Goal: Task Accomplishment & Management: Complete application form

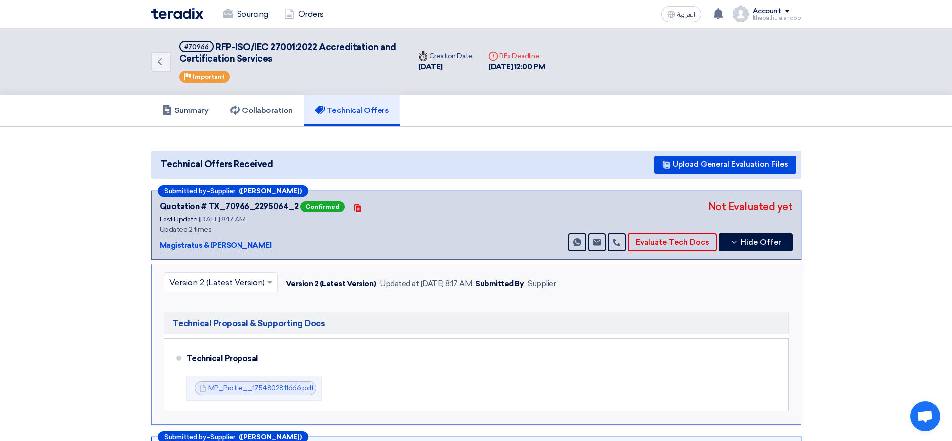
scroll to position [117, 0]
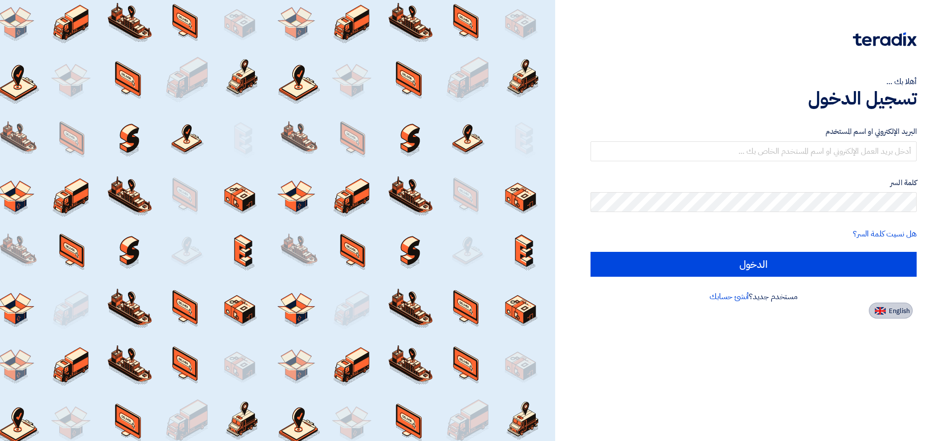
click at [888, 313] on button "English" at bounding box center [891, 311] width 44 height 16
type input "Sign in"
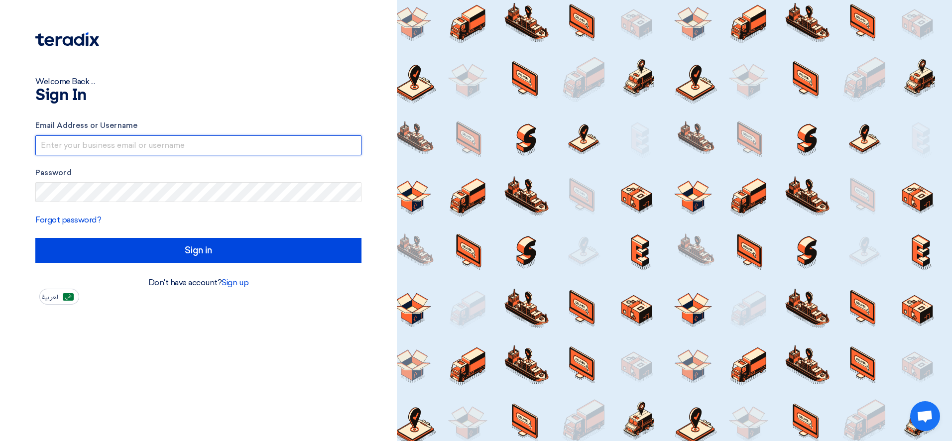
click at [219, 135] on input "text" at bounding box center [198, 145] width 326 height 20
type input "anoop.ithabathula@cenomi.com"
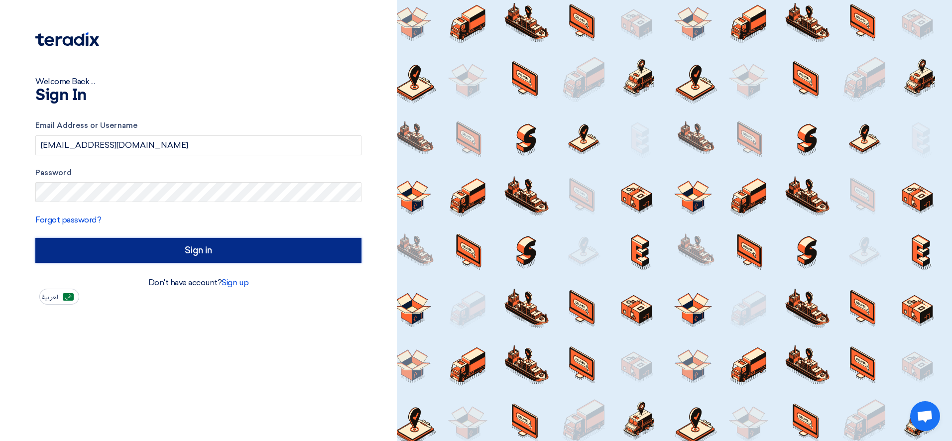
click at [200, 252] on input "Sign in" at bounding box center [198, 250] width 326 height 25
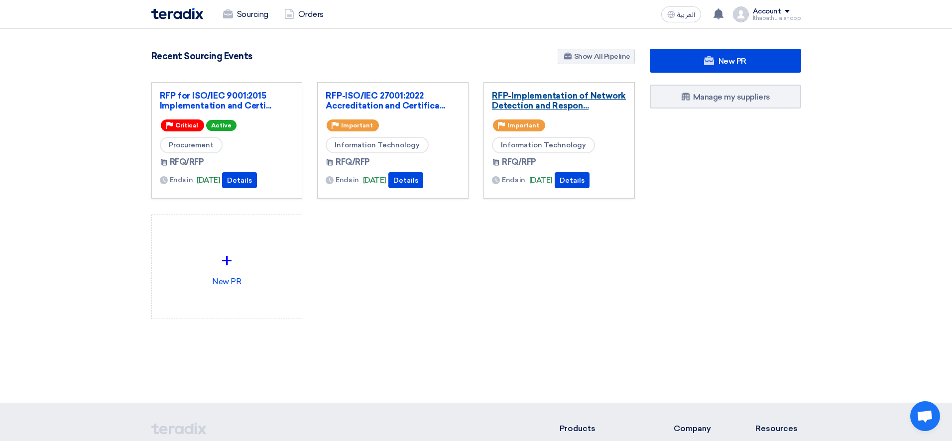
click at [536, 106] on link "RFP-Implementation of Network Detection and Respon..." at bounding box center [559, 101] width 134 height 20
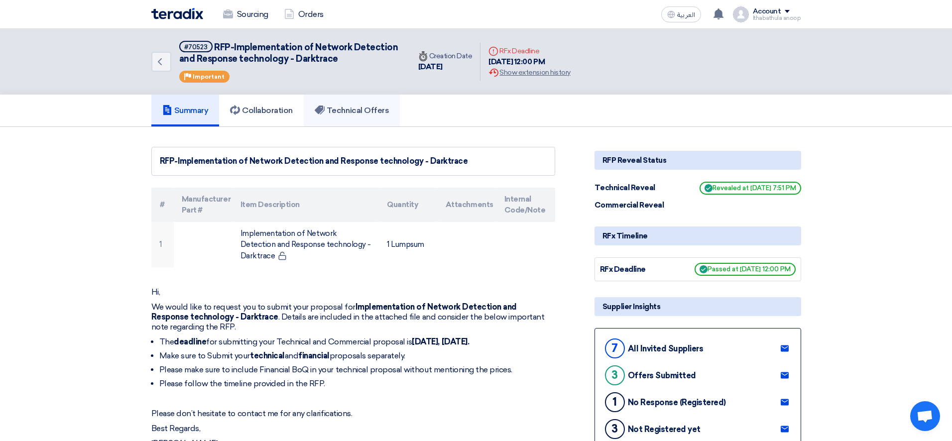
click at [363, 115] on h5 "Technical Offers" at bounding box center [352, 111] width 74 height 10
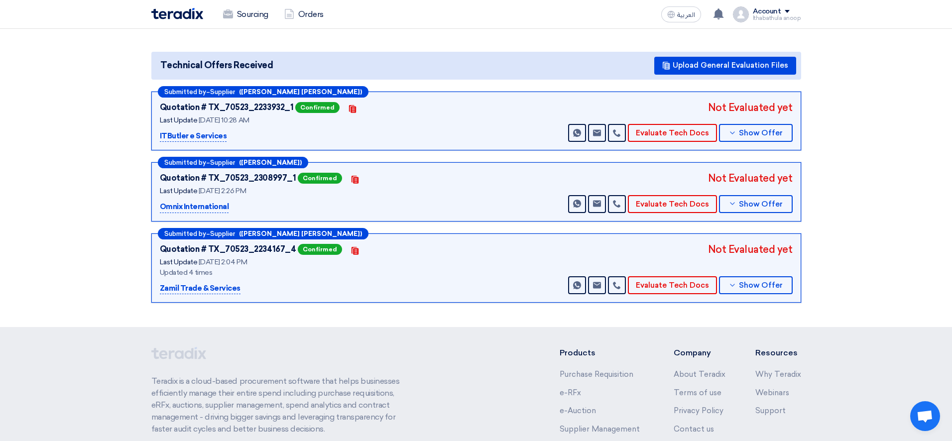
scroll to position [102, 0]
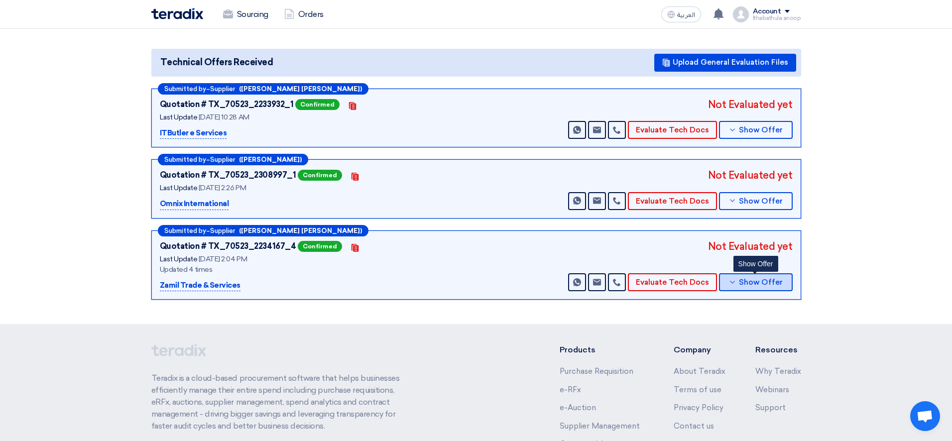
click at [759, 281] on span "Show Offer" at bounding box center [761, 282] width 44 height 7
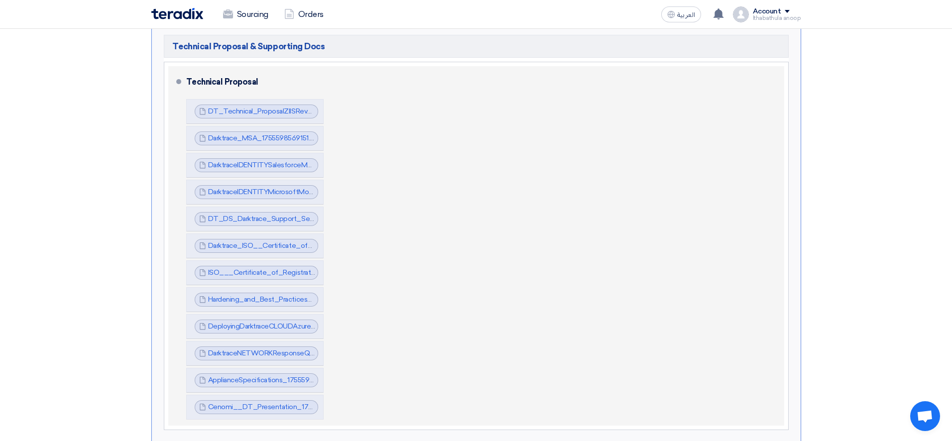
scroll to position [420, 0]
click at [280, 404] on link "Cenomi__DT_Presentation_1755601373551.pdf" at bounding box center [284, 406] width 152 height 8
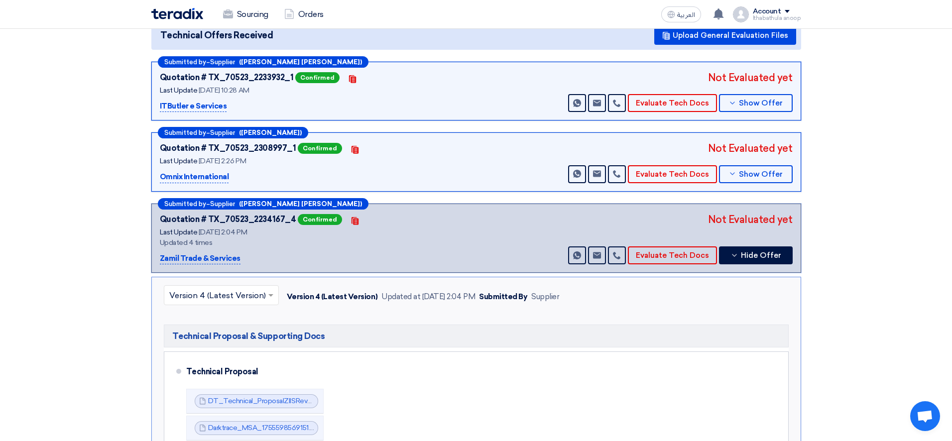
scroll to position [128, 0]
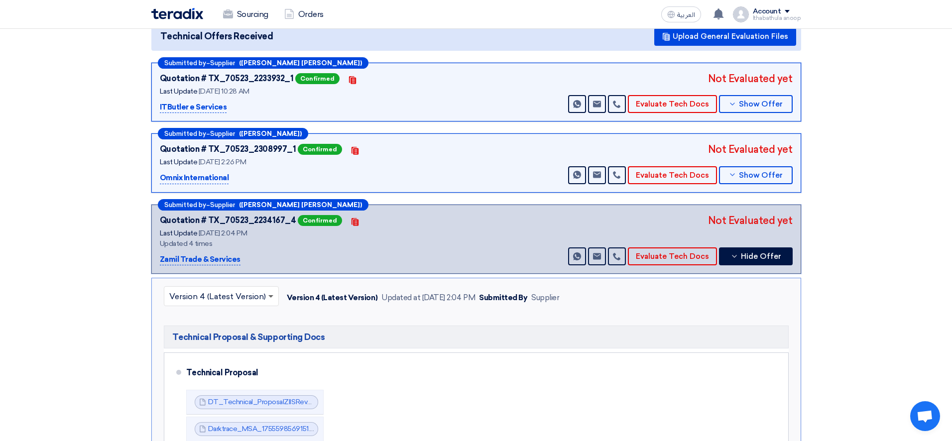
click at [269, 295] on span at bounding box center [270, 296] width 5 height 3
click at [834, 333] on section "Technical Offers Received Upload General Evaluation Files Submitted by – Suppli…" at bounding box center [476, 377] width 952 height 756
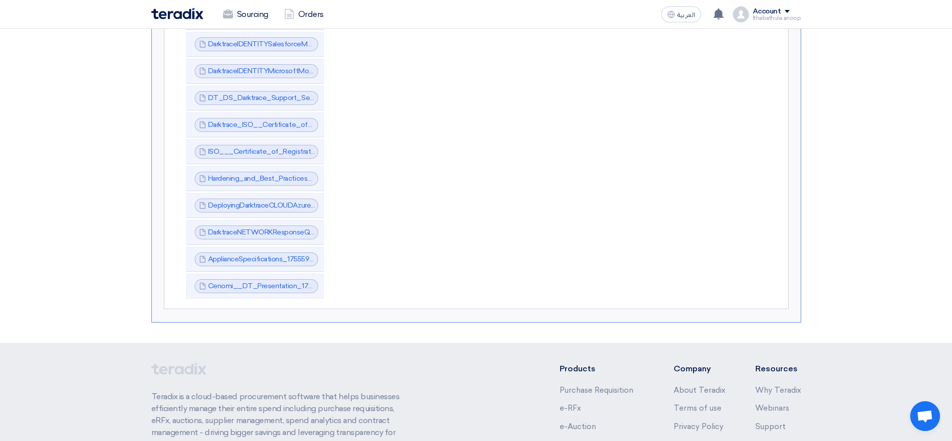
scroll to position [0, 0]
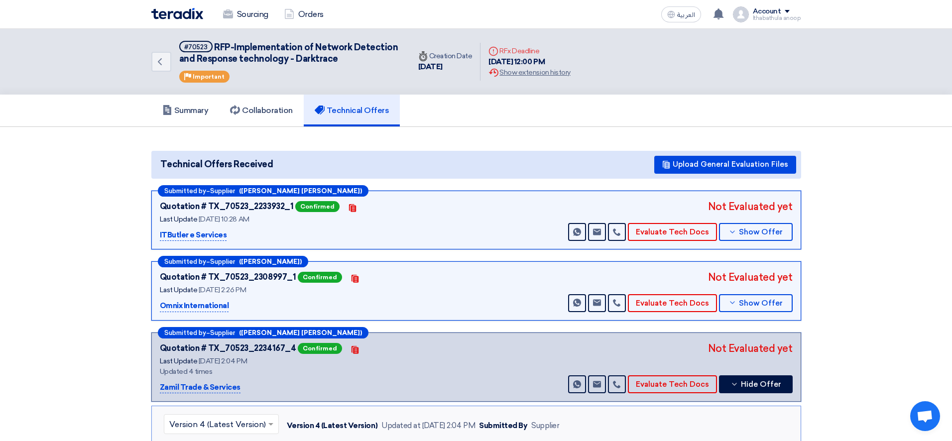
click at [170, 14] on img at bounding box center [177, 13] width 52 height 11
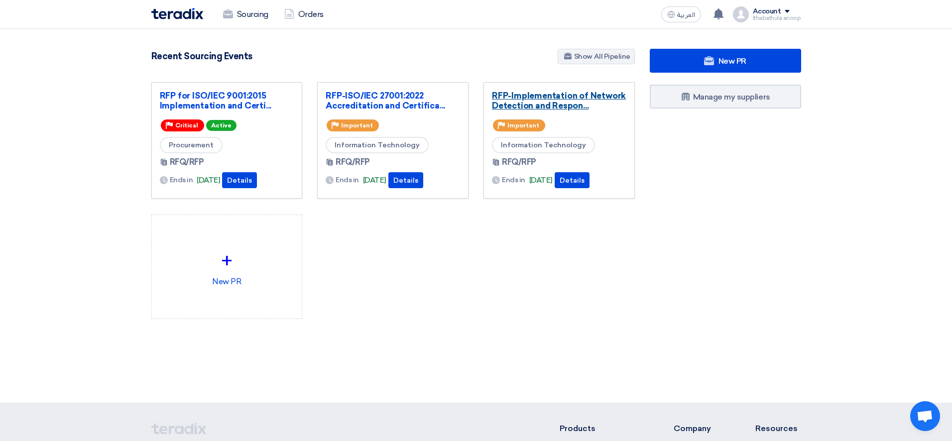
click at [544, 107] on link "RFP-Implementation of Network Detection and Respon..." at bounding box center [559, 101] width 134 height 20
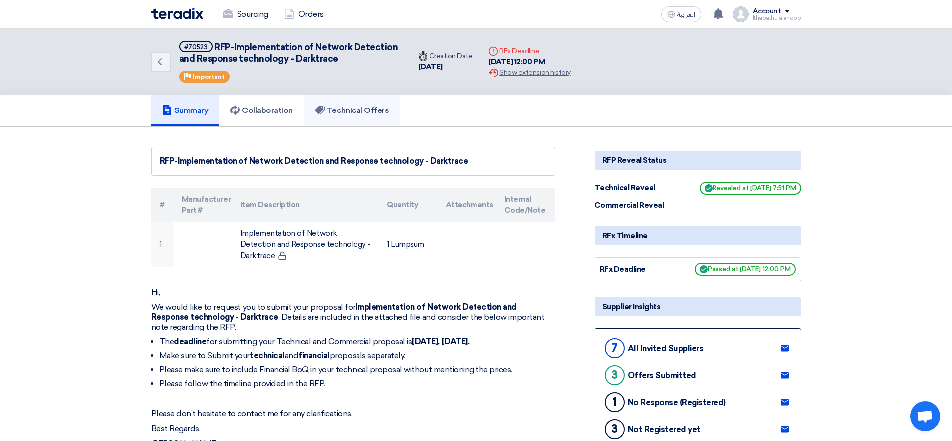
click at [372, 111] on h5 "Technical Offers" at bounding box center [352, 111] width 74 height 10
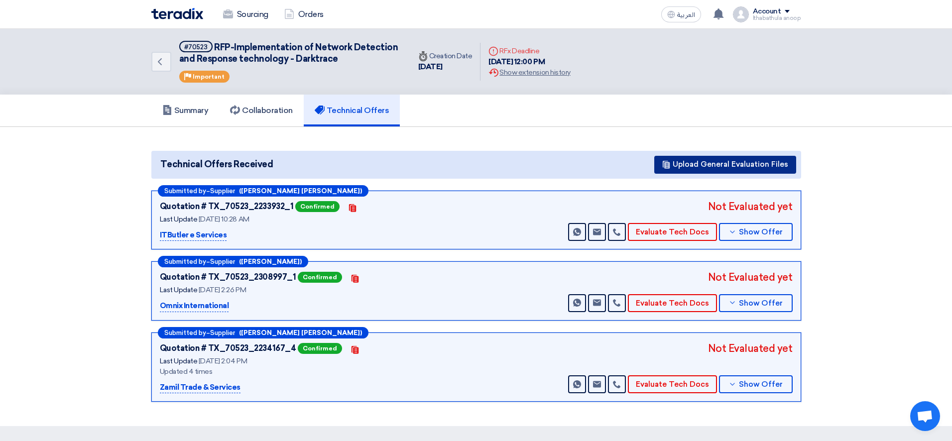
click at [722, 164] on button "Upload General Evaluation Files" at bounding box center [725, 165] width 142 height 18
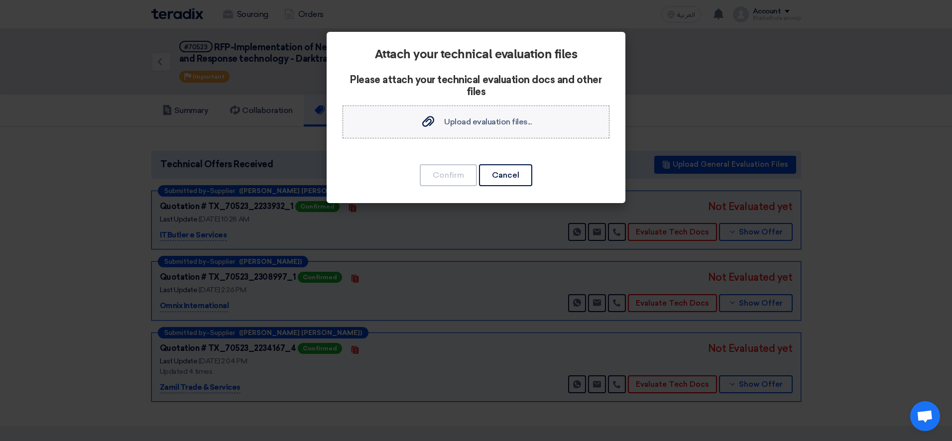
click at [481, 121] on span "Upload evaluation files..." at bounding box center [488, 121] width 88 height 9
click at [0, 0] on input "Upload evaluation files... Upload evaluation files..." at bounding box center [0, 0] width 0 height 0
click at [506, 176] on button "Cancel" at bounding box center [505, 175] width 53 height 22
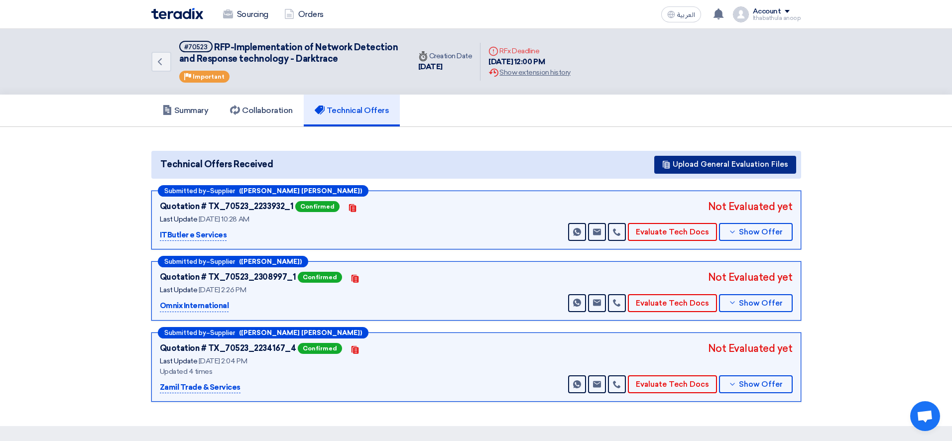
click at [698, 170] on button "Upload General Evaluation Files" at bounding box center [725, 165] width 142 height 18
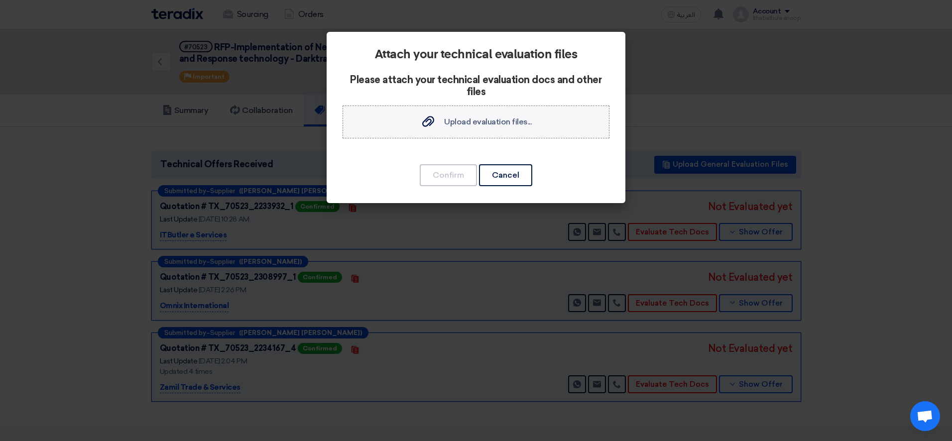
click at [475, 120] on span "Upload evaluation files..." at bounding box center [488, 121] width 88 height 9
click at [0, 0] on input "Upload evaluation files... Upload evaluation files..." at bounding box center [0, 0] width 0 height 0
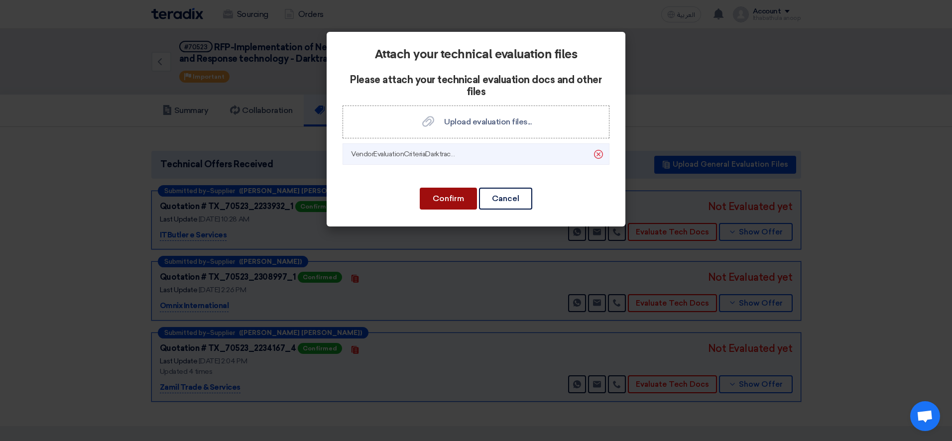
click at [444, 198] on button "Confirm" at bounding box center [448, 199] width 57 height 22
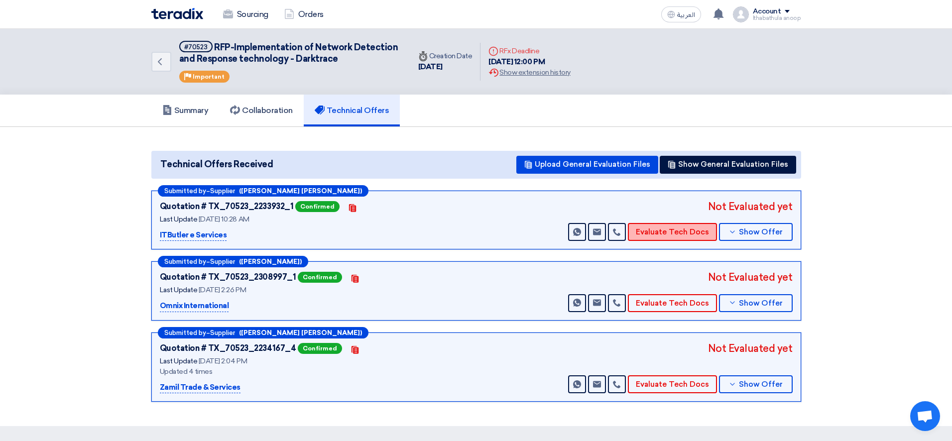
click at [671, 236] on button "Evaluate Tech Docs" at bounding box center [672, 232] width 89 height 18
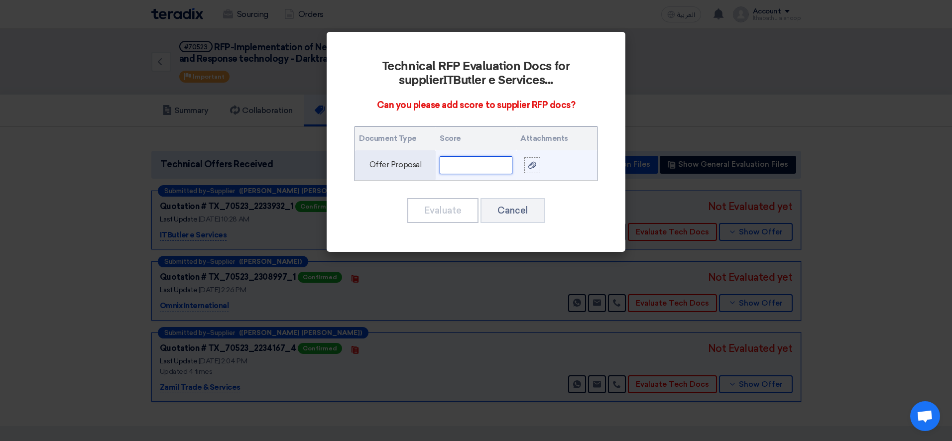
click at [463, 166] on input "text" at bounding box center [476, 165] width 73 height 18
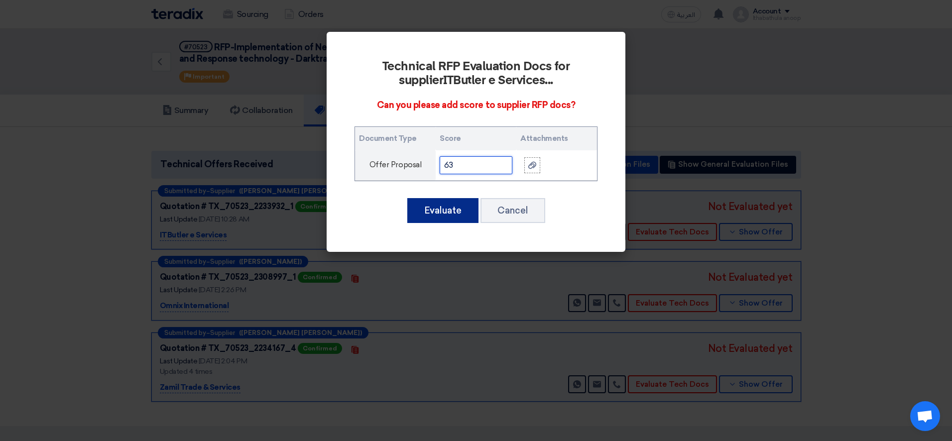
type input "63"
click at [440, 209] on button "Evaluate" at bounding box center [442, 210] width 71 height 25
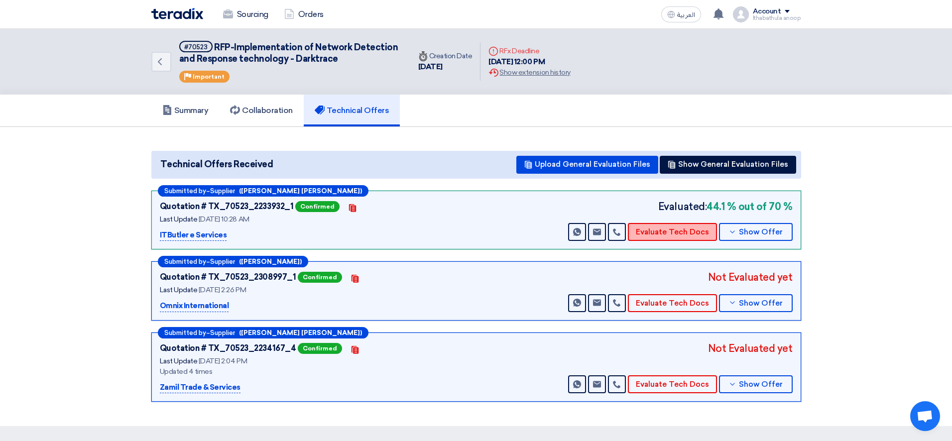
click at [685, 235] on button "Evaluate Tech Docs" at bounding box center [672, 232] width 89 height 18
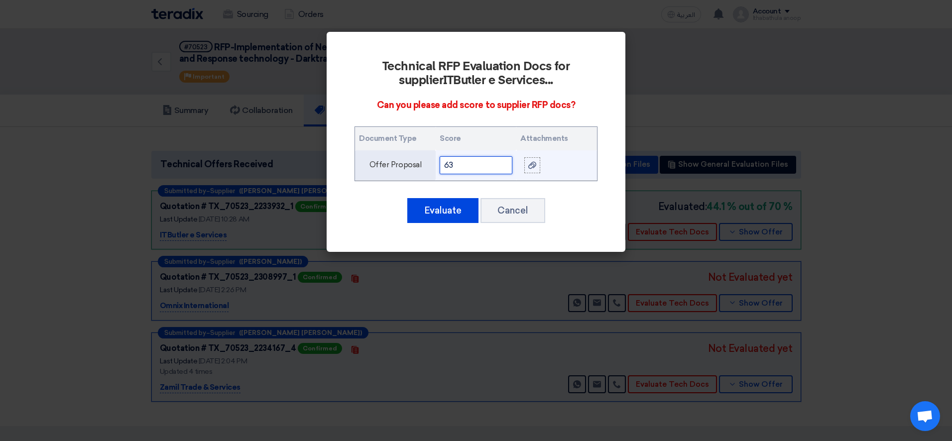
drag, startPoint x: 455, startPoint y: 165, endPoint x: 425, endPoint y: 163, distance: 30.0
click at [425, 163] on tr "Offer Proposal 63" at bounding box center [476, 165] width 242 height 30
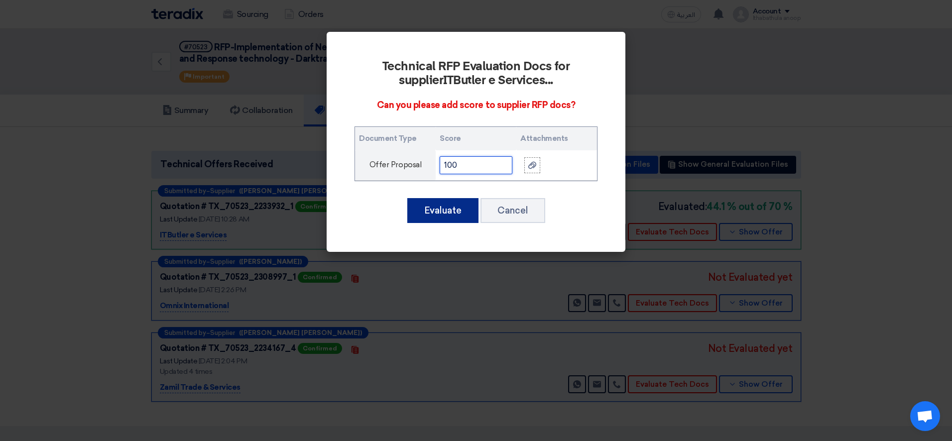
type input "100"
click at [448, 208] on button "Evaluate" at bounding box center [442, 210] width 71 height 25
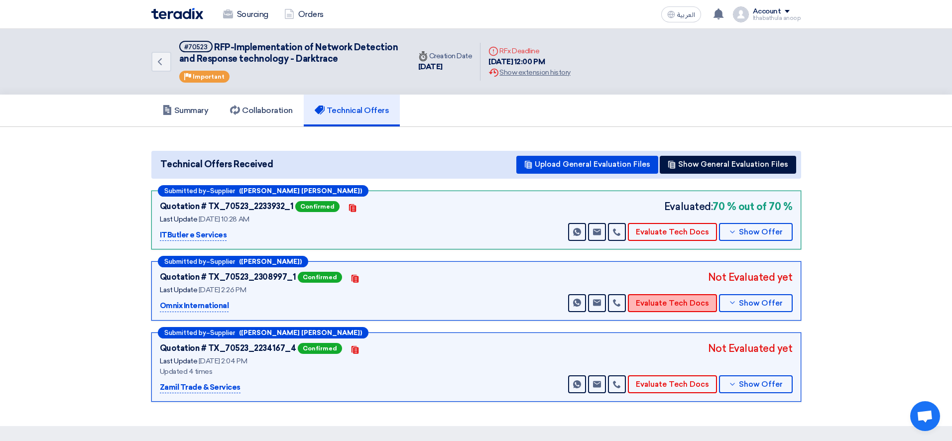
click at [670, 307] on button "Evaluate Tech Docs" at bounding box center [672, 303] width 89 height 18
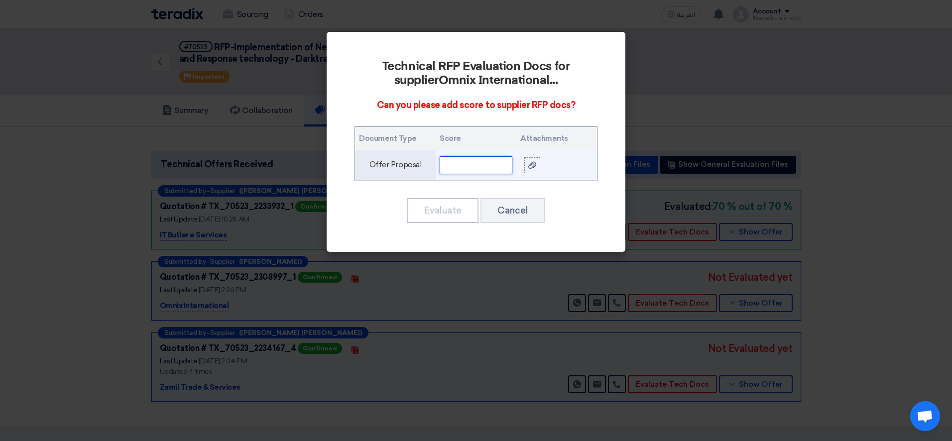
click at [476, 165] on input "text" at bounding box center [476, 165] width 73 height 18
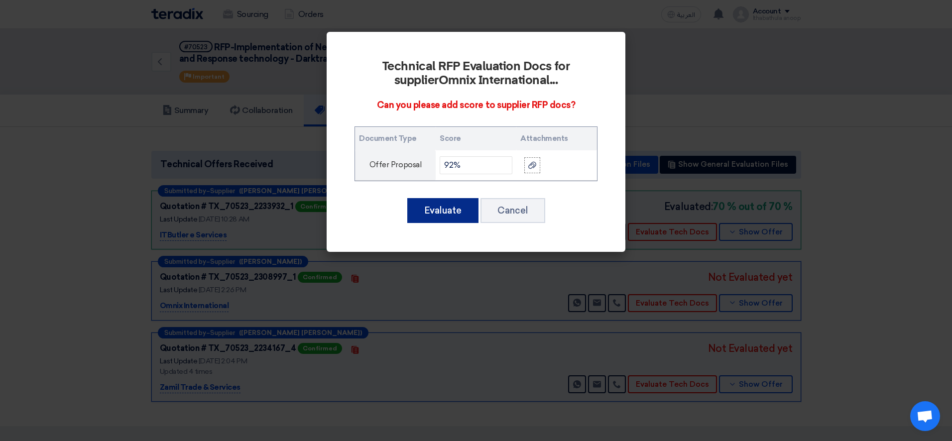
click at [433, 212] on button "Evaluate" at bounding box center [442, 210] width 71 height 25
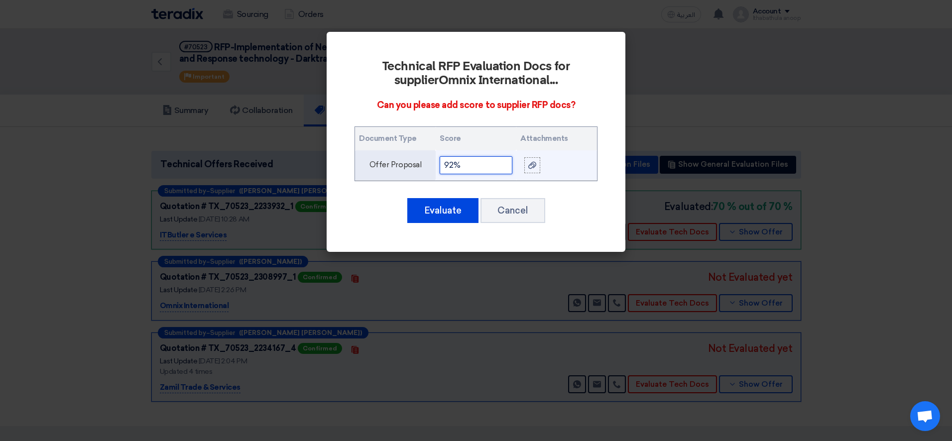
click at [480, 167] on input "92%" at bounding box center [476, 165] width 73 height 18
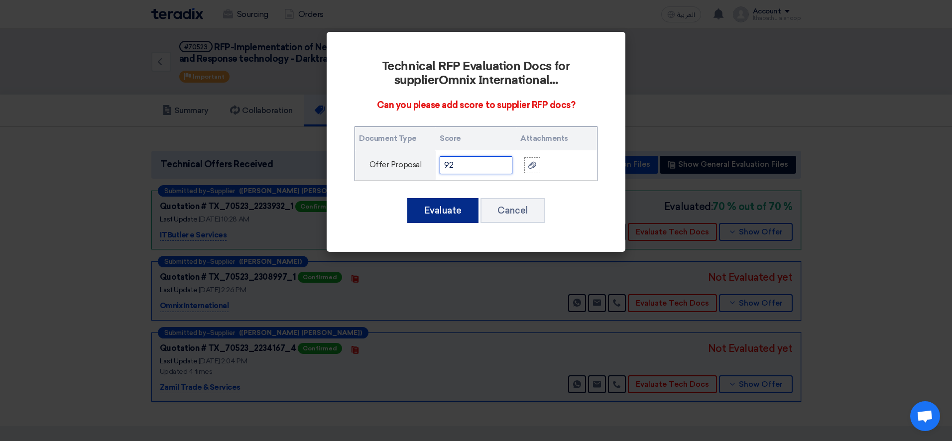
type input "92"
click at [435, 210] on button "Evaluate" at bounding box center [442, 210] width 71 height 25
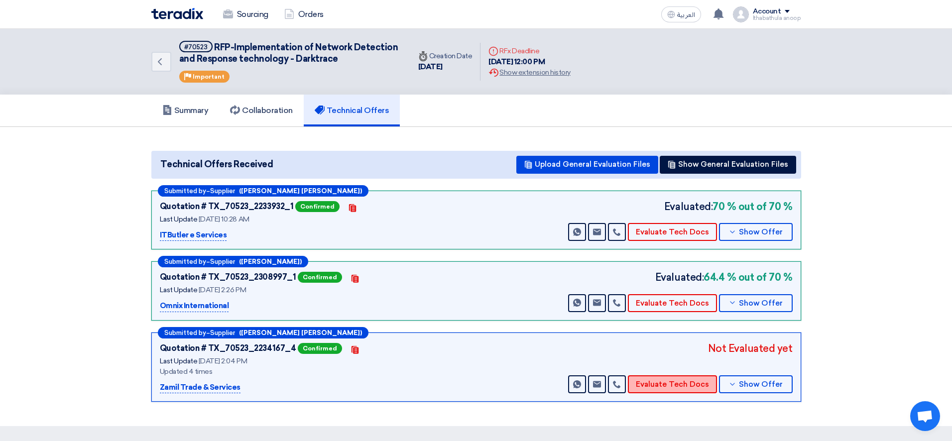
click at [686, 384] on button "Evaluate Tech Docs" at bounding box center [672, 385] width 89 height 18
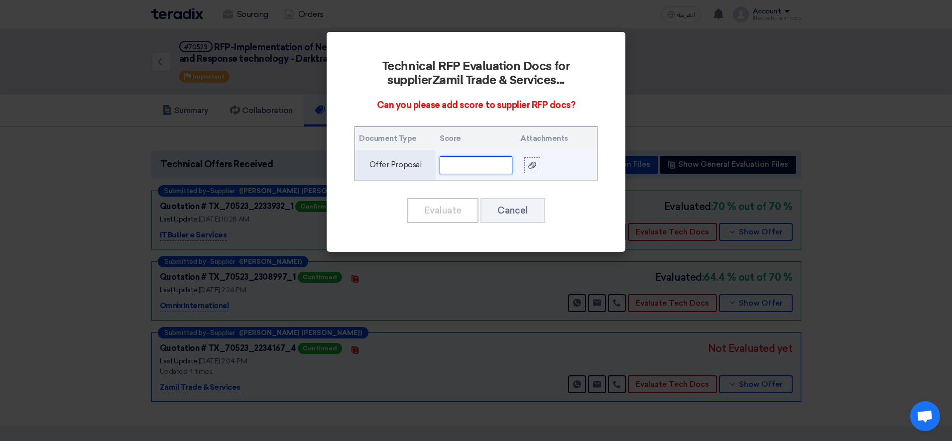
click at [464, 166] on input "text" at bounding box center [476, 165] width 73 height 18
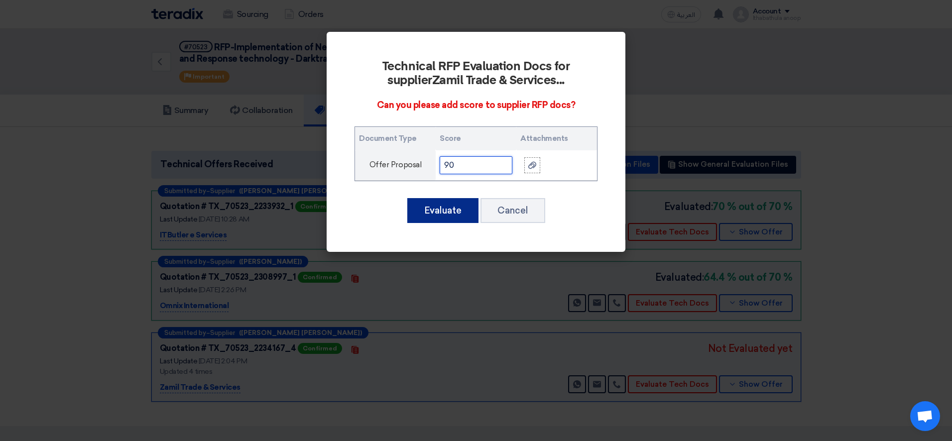
type input "90"
click at [448, 210] on button "Evaluate" at bounding box center [442, 210] width 71 height 25
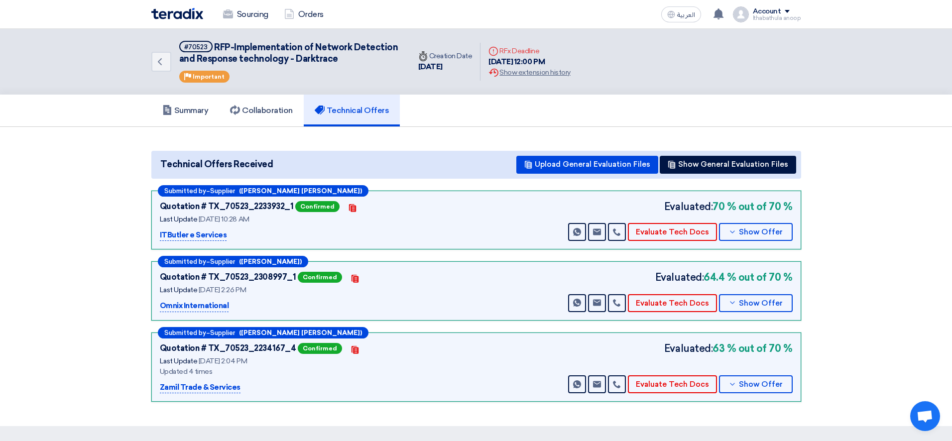
click at [170, 14] on img at bounding box center [177, 13] width 52 height 11
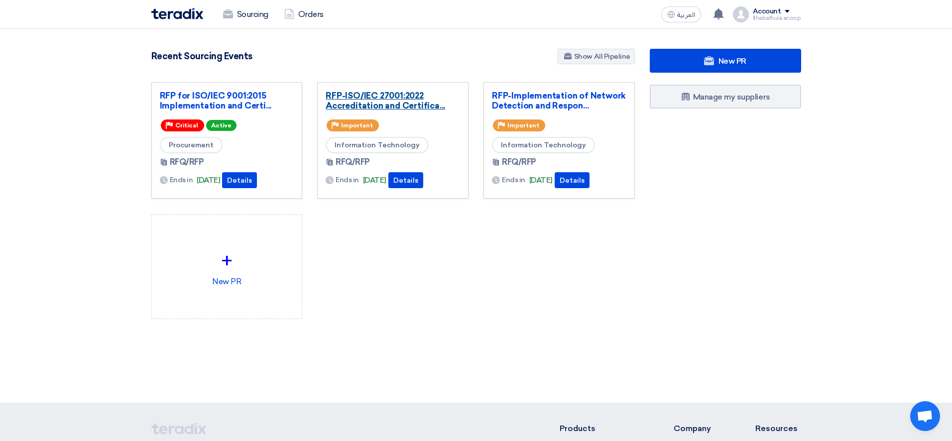
click at [417, 103] on link "RFP-ISO/IEC 27001:2022 Accreditation and Certifica..." at bounding box center [393, 101] width 134 height 20
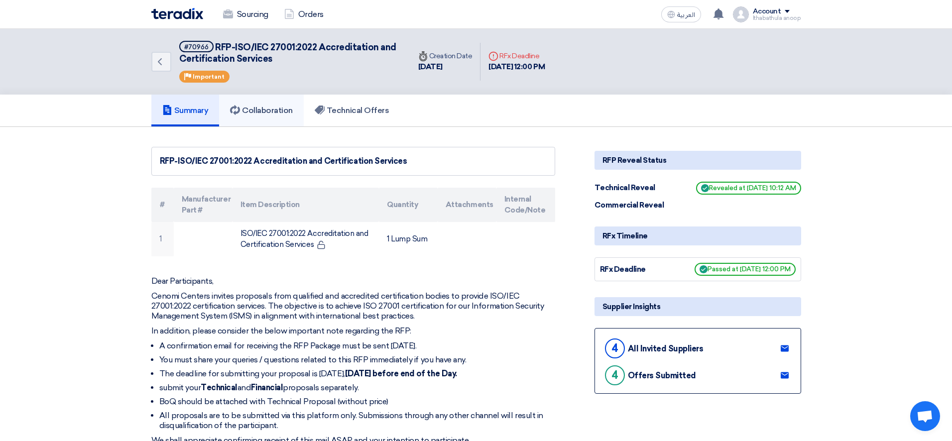
click at [275, 109] on h5 "Collaboration" at bounding box center [261, 111] width 63 height 10
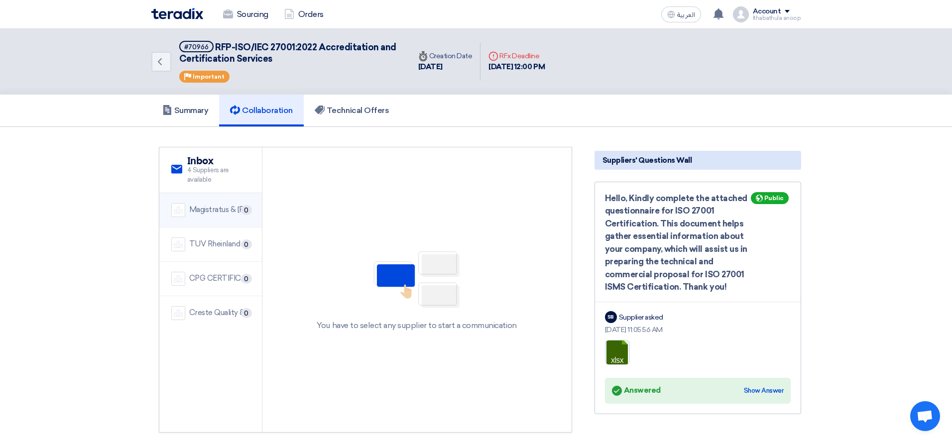
click at [206, 213] on div "Magistratus & [PERSON_NAME]" at bounding box center [219, 209] width 61 height 11
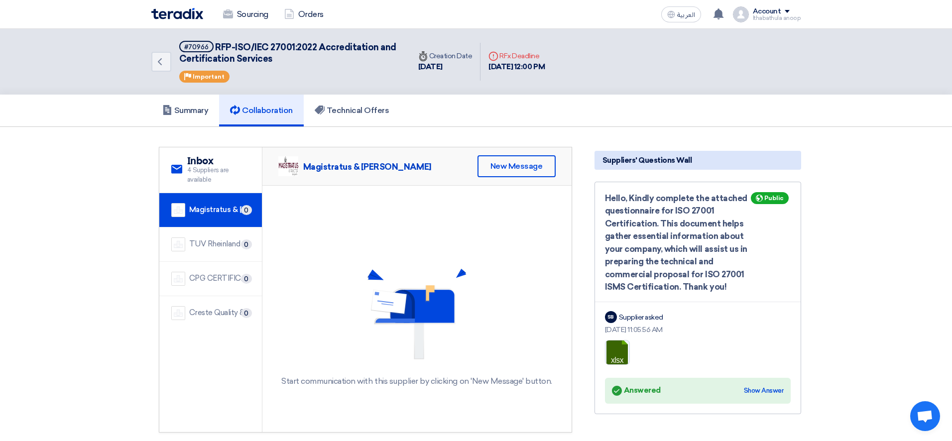
drag, startPoint x: 304, startPoint y: 166, endPoint x: 399, endPoint y: 166, distance: 95.1
click at [399, 166] on div "Magistratus & [PERSON_NAME] New Message" at bounding box center [416, 166] width 309 height 38
copy div "Magistratus & [PERSON_NAME]"
click at [370, 174] on div "Magistratus & [PERSON_NAME]" at bounding box center [354, 166] width 153 height 20
drag, startPoint x: 304, startPoint y: 166, endPoint x: 400, endPoint y: 166, distance: 96.6
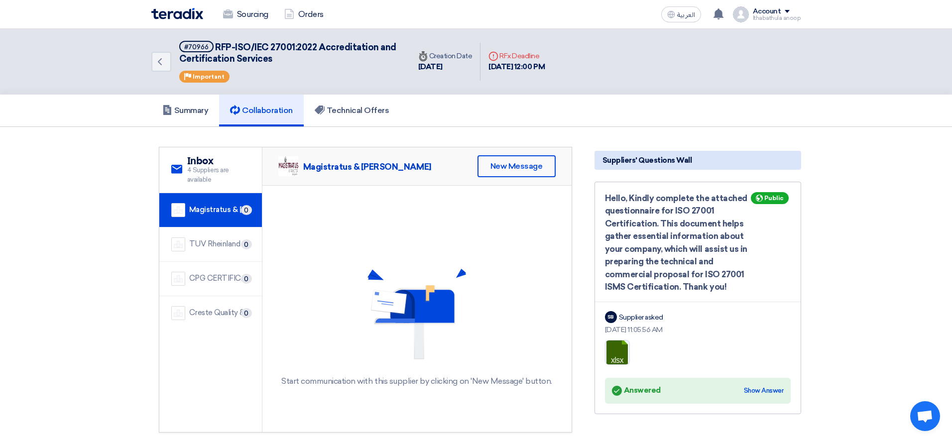
click at [400, 166] on div "Magistratus & [PERSON_NAME] New Message" at bounding box center [416, 166] width 309 height 38
copy div "Magistratus & [PERSON_NAME]"
click at [206, 247] on div "TUV Rheinland Arabia LLC CO" at bounding box center [219, 244] width 61 height 11
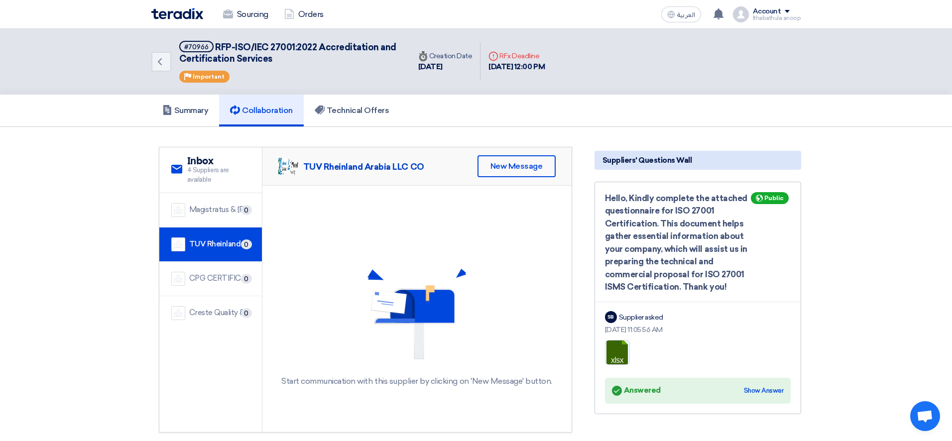
drag, startPoint x: 304, startPoint y: 165, endPoint x: 428, endPoint y: 165, distance: 124.0
click at [428, 165] on div "TUV Rheinland Arabia LLC CO New Message" at bounding box center [416, 166] width 309 height 38
copy div "TUV Rheinland Arabia LLC CO"
click at [207, 278] on div "CPG CERTIFICATIONS LLC" at bounding box center [219, 278] width 61 height 11
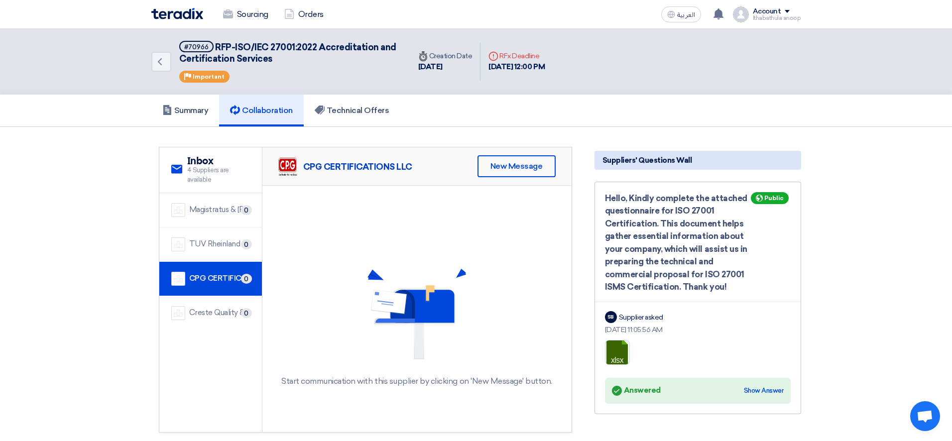
drag, startPoint x: 305, startPoint y: 169, endPoint x: 416, endPoint y: 169, distance: 111.1
click at [416, 169] on div "CPG CERTIFICATIONS LLC New Message" at bounding box center [416, 166] width 309 height 38
copy div "CPG CERTIFICATIONS LLC"
click at [205, 318] on div "Creste Quality & Standardization" at bounding box center [219, 312] width 61 height 11
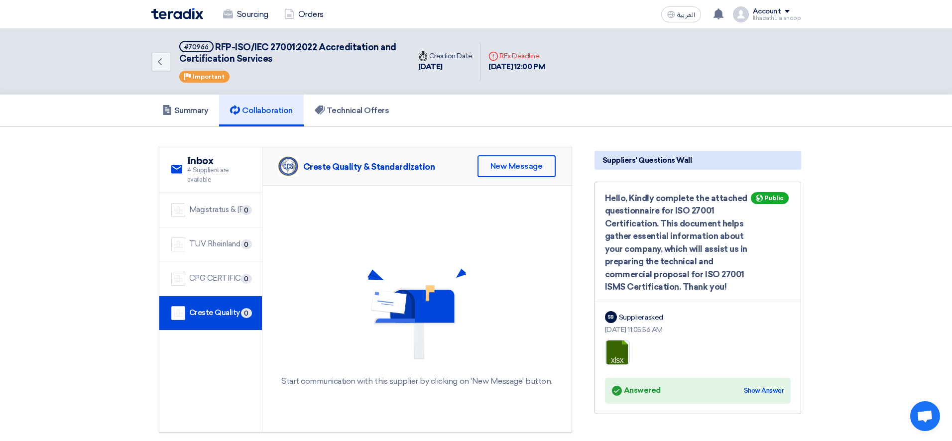
drag, startPoint x: 304, startPoint y: 168, endPoint x: 435, endPoint y: 165, distance: 131.5
click at [436, 166] on div "Creste Quality & Standardization New Message" at bounding box center [416, 166] width 309 height 38
copy div "Creste Quality & Standardization"
click at [365, 110] on h5 "Technical Offers" at bounding box center [352, 111] width 74 height 10
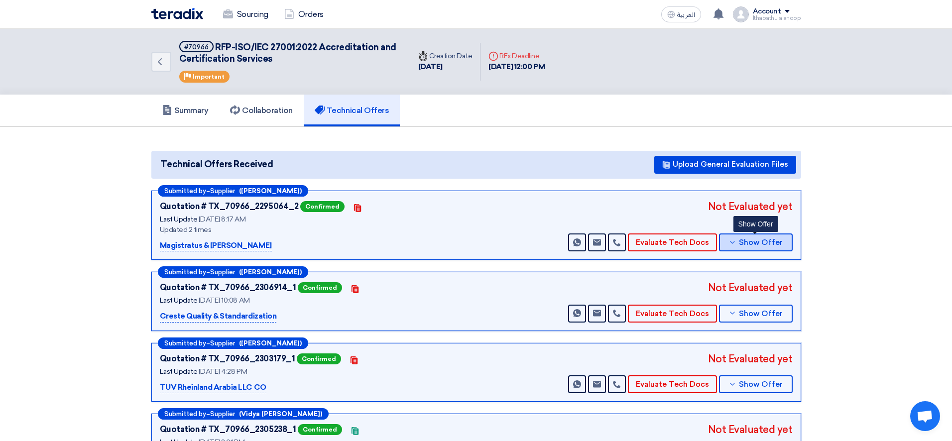
click at [752, 244] on span "Show Offer" at bounding box center [761, 242] width 44 height 7
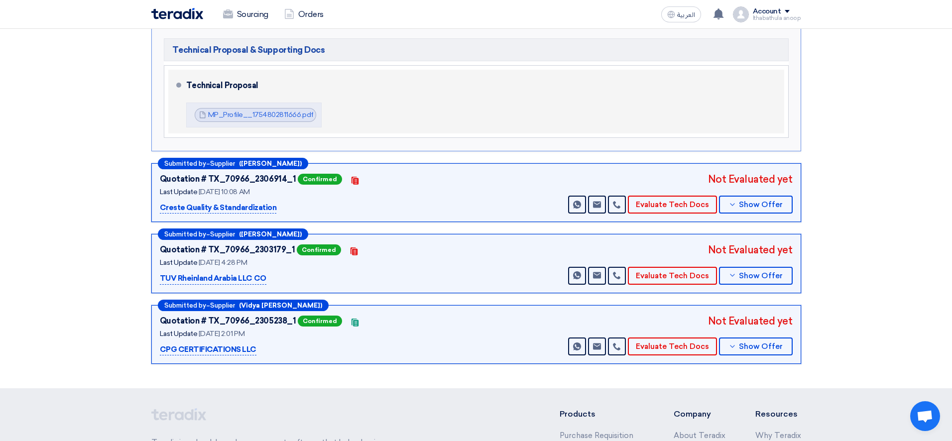
scroll to position [275, 0]
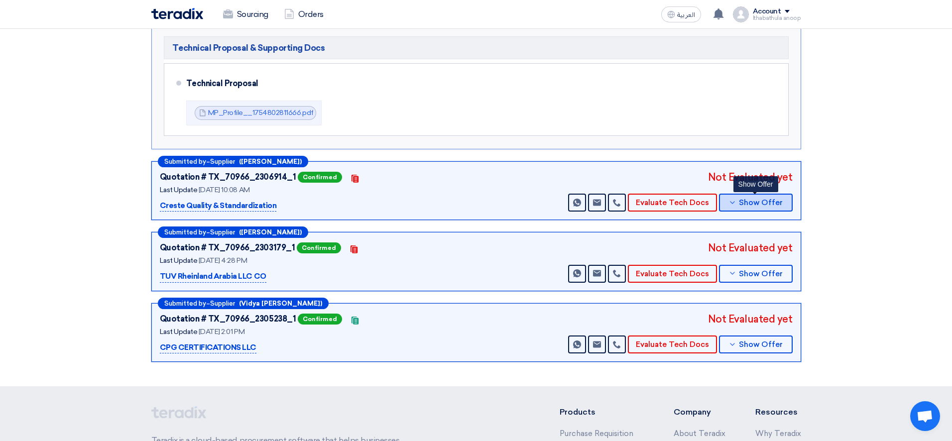
click at [744, 203] on span "Show Offer" at bounding box center [761, 202] width 44 height 7
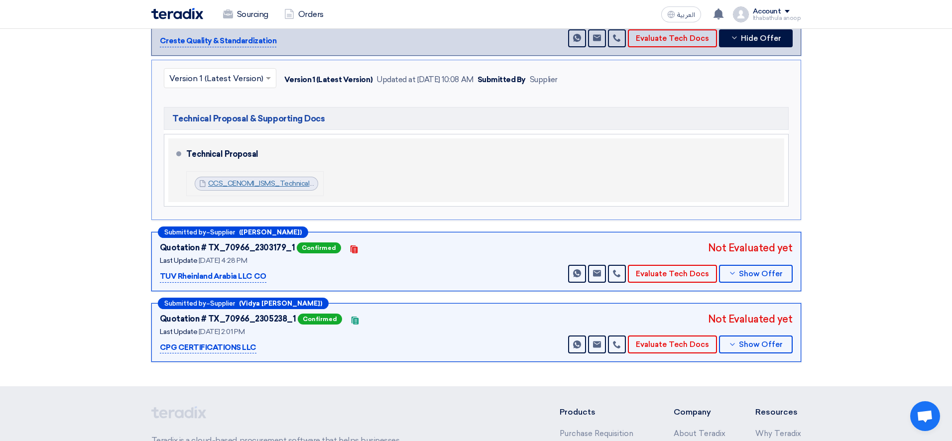
click at [299, 186] on link "CCS_CENOMI_ISMS_Technical_Proposal_1755155210917.pdf" at bounding box center [305, 183] width 195 height 8
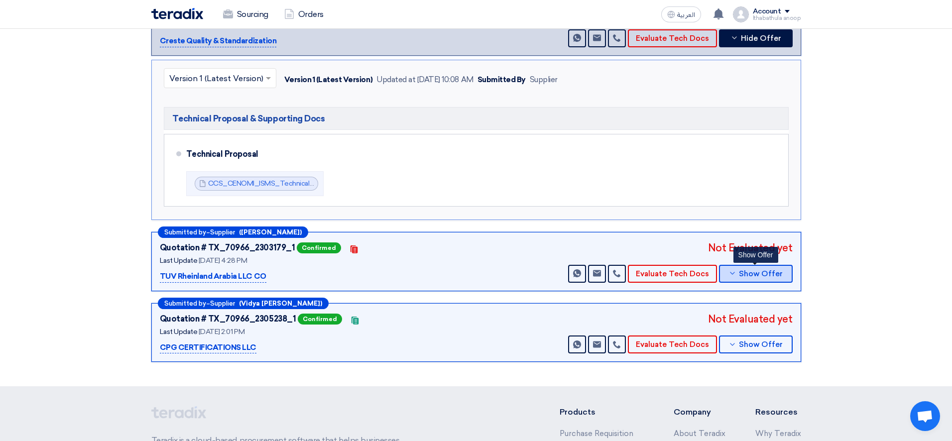
click at [746, 270] on span "Show Offer" at bounding box center [761, 273] width 44 height 7
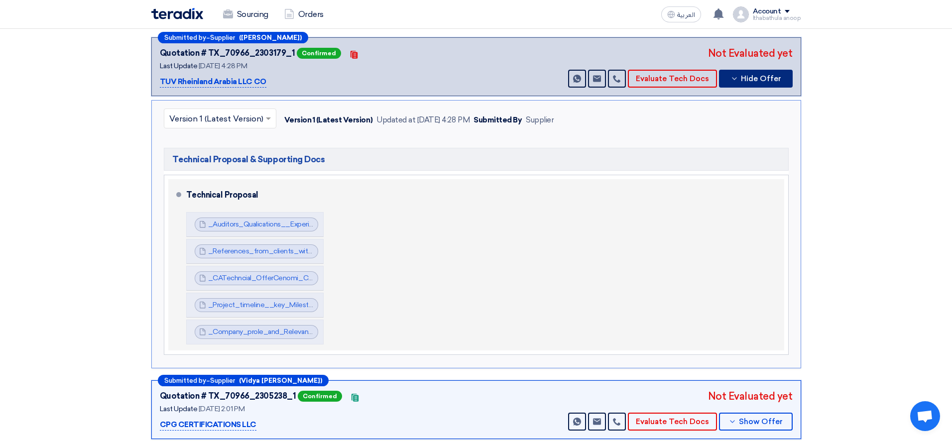
scroll to position [297, 0]
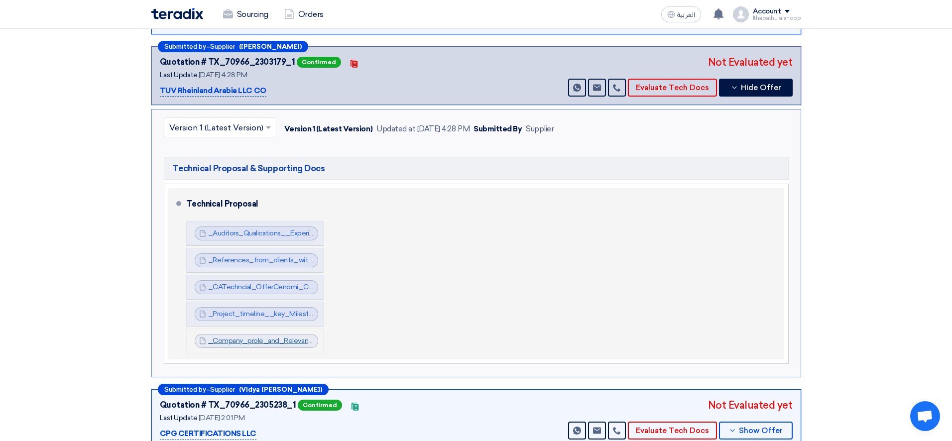
click at [263, 342] on link "_Company_prole_and_Relevant_Accreditations_1755004496223.pdf" at bounding box center [319, 341] width 222 height 8
click at [264, 233] on link "_Auditors_Qualications__Experience_Document_1755004489034.pdf" at bounding box center [321, 233] width 226 height 8
click at [259, 260] on link "_References_from_clients_with_similar_engagements_1755004489498.pdf" at bounding box center [331, 260] width 246 height 8
click at [262, 286] on link "_CATechncial_OfferCenomi_Centers_ISMSSingle_SiteRev_1755004489825.pdf" at bounding box center [337, 287] width 258 height 8
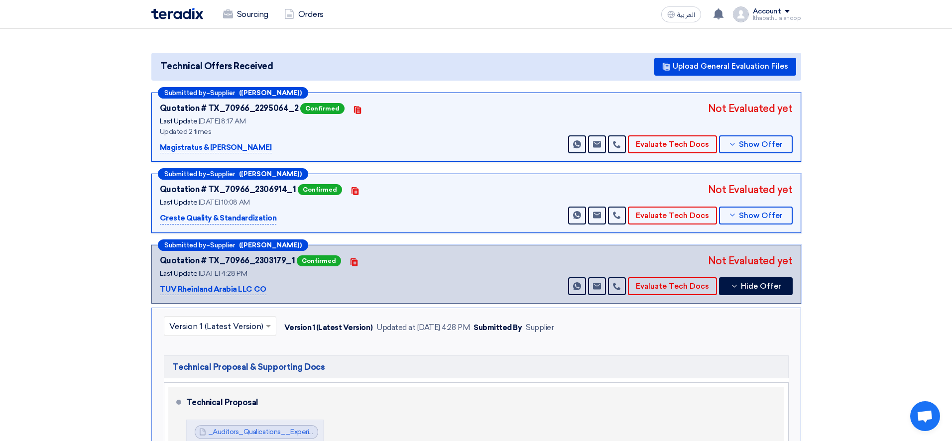
scroll to position [97, 0]
